Goal: Check status: Check status

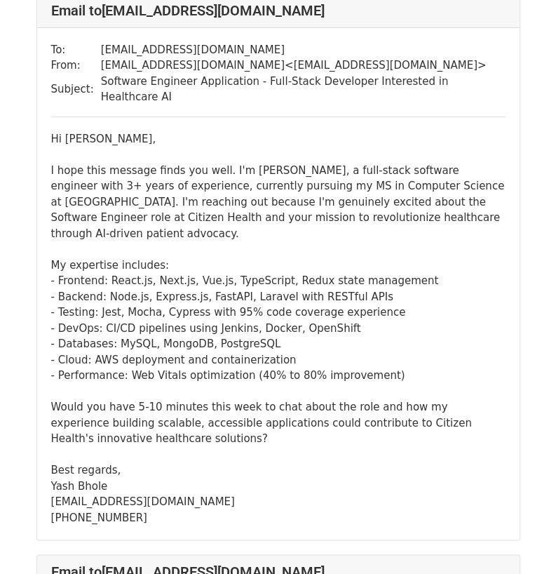
scroll to position [1870, 0]
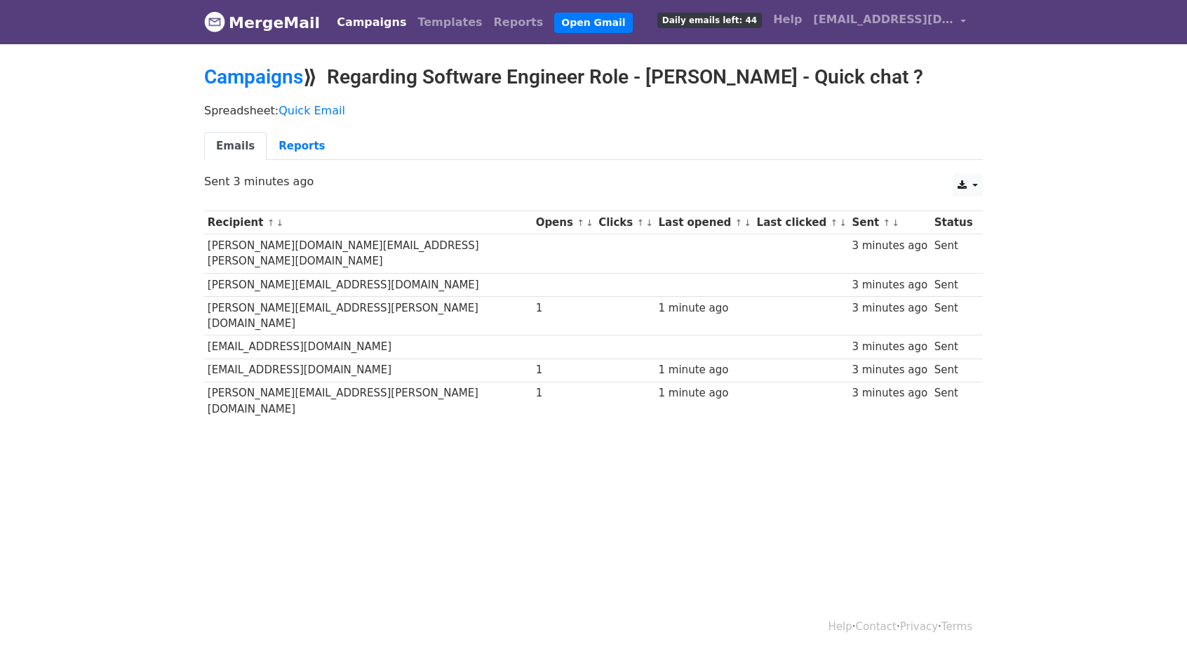
scroll to position [1, 0]
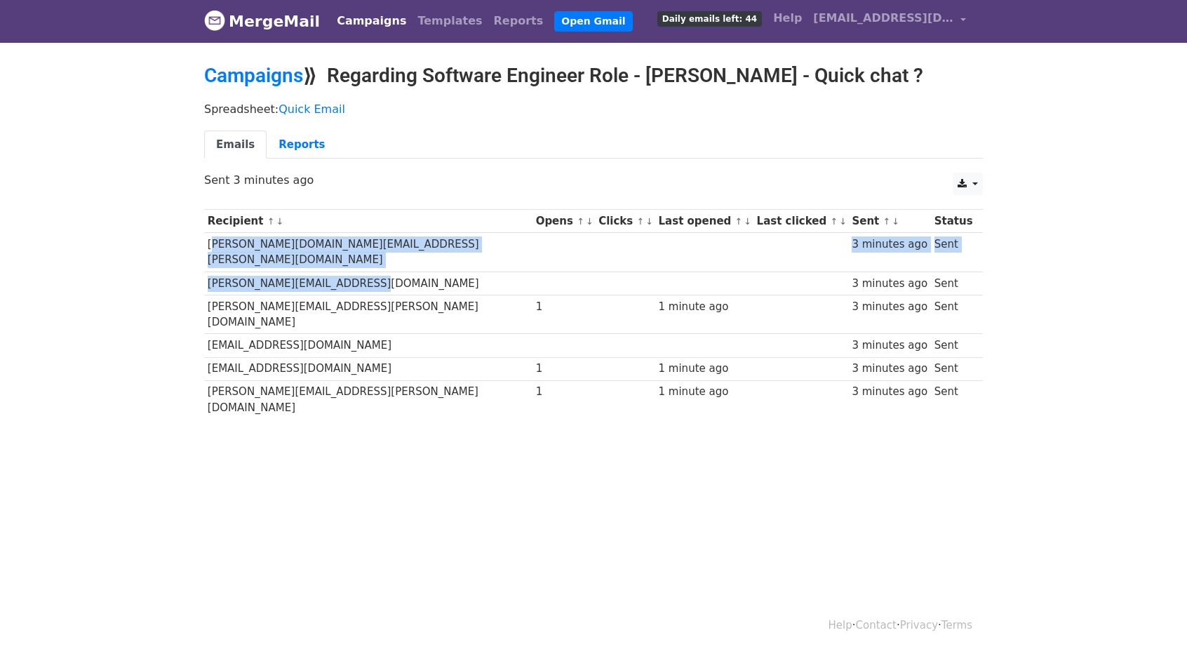
drag, startPoint x: 205, startPoint y: 250, endPoint x: 369, endPoint y: 273, distance: 165.7
click at [369, 273] on tbody "Recipient ↑ ↓ Opens ↑ ↓ Clicks ↑ ↓ Last opened ↑ ↓ Last clicked ↑ ↓ Sent ↑ ↓ St…" at bounding box center [593, 315] width 779 height 210
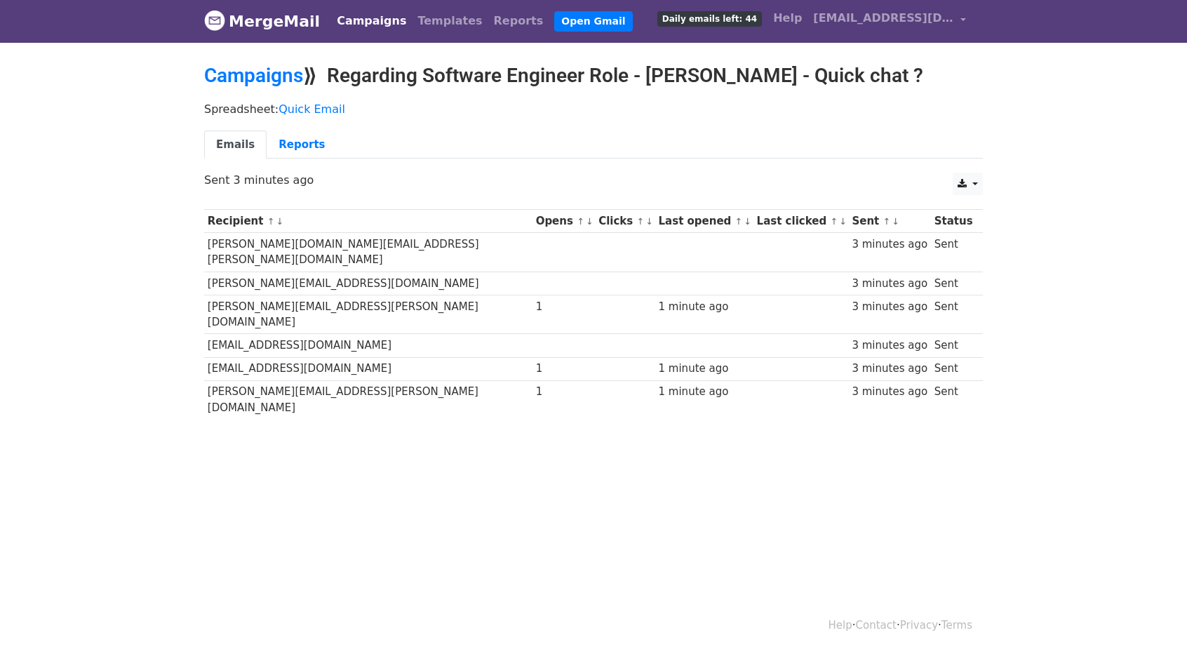
click at [355, 295] on td "[PERSON_NAME][EMAIL_ADDRESS][PERSON_NAME][DOMAIN_NAME]" at bounding box center [368, 314] width 328 height 39
